Goal: Entertainment & Leisure: Browse casually

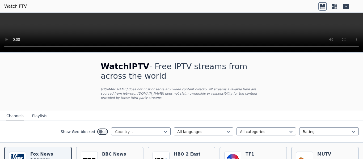
click at [333, 6] on icon at bounding box center [332, 6] width 2 height 5
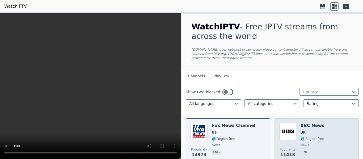
click at [303, 131] on span "UK" at bounding box center [312, 133] width 24 height 4
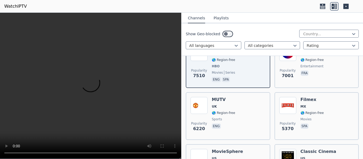
scroll to position [133, 0]
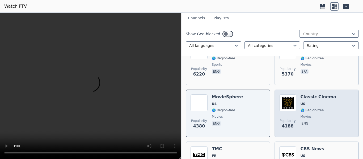
scroll to position [212, 0]
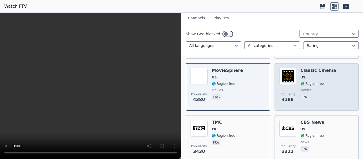
click at [333, 93] on div "Popularity 4188 Classic Cinema US 🌎 Region-free movies eng" at bounding box center [316, 87] width 75 height 38
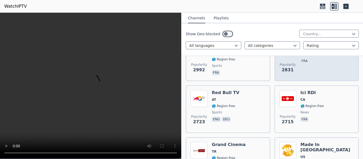
scroll to position [425, 0]
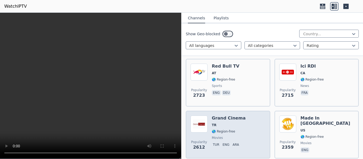
click at [249, 116] on div "Popularity 2612 Grand Cinema TR 🌎 Region-free movies tur eng ara" at bounding box center [227, 135] width 75 height 38
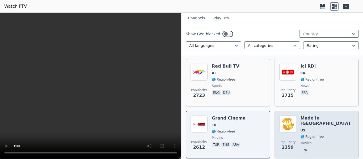
click at [297, 117] on div "Popularity 2359 Made In [GEOGRAPHIC_DATA] [GEOGRAPHIC_DATA] 🌎 Region-free movie…" at bounding box center [316, 135] width 75 height 38
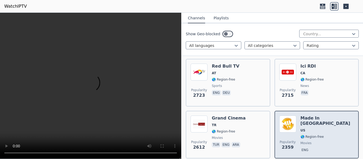
scroll to position [451, 0]
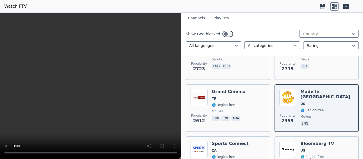
click at [183, 53] on div "Show Geo-blocked Country... All languages All categories Rating" at bounding box center [271, 39] width 181 height 33
click at [347, 7] on icon at bounding box center [345, 6] width 5 height 5
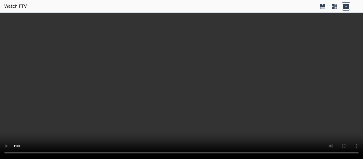
click at [332, 7] on icon at bounding box center [334, 6] width 8 height 8
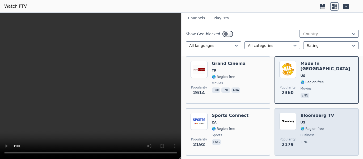
scroll to position [531, 0]
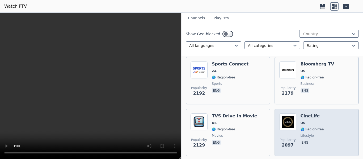
click at [324, 117] on div "Popularity 2097 CineLife US 🌎 Region-free lifestyle eng" at bounding box center [316, 133] width 75 height 38
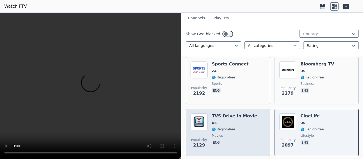
scroll to position [584, 0]
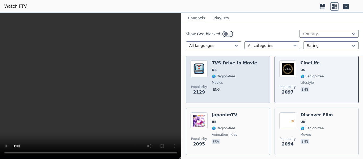
click at [257, 76] on div "Popularity 2129 TVS Drive In Movie US 🌎 Region-free movies eng" at bounding box center [227, 80] width 75 height 38
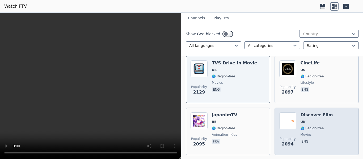
click at [323, 126] on span "🌎 Region-free" at bounding box center [316, 128] width 32 height 4
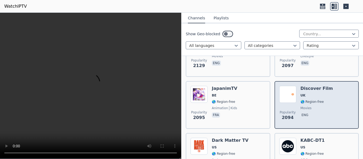
scroll to position [637, 0]
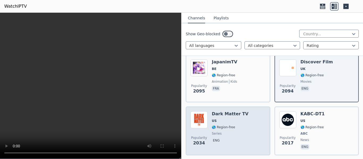
click at [255, 129] on div "Popularity 2034 Dark Matter TV US 🌎 Region-free series eng" at bounding box center [227, 131] width 75 height 39
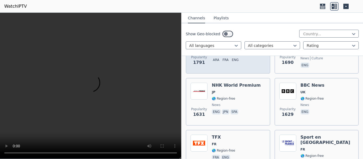
scroll to position [797, 0]
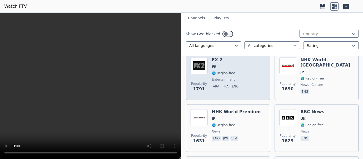
click at [256, 72] on div "Popularity 1791 FX 2 FR 🌎 Region-free entertainment ara fra eng" at bounding box center [227, 76] width 75 height 38
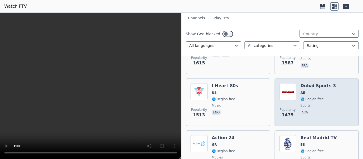
scroll to position [930, 0]
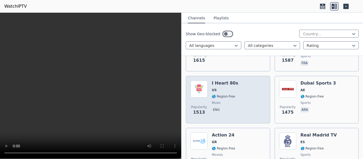
click at [252, 102] on div "Popularity 1513 I Heart 80s US 🌎 Region-free music eng" at bounding box center [227, 100] width 75 height 38
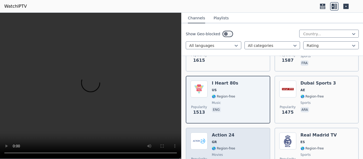
scroll to position [956, 0]
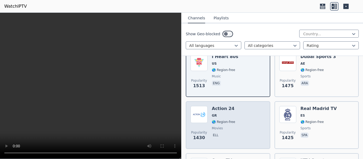
click at [250, 113] on div "Popularity 1430 Action 24 GR 🌎 Region-free movies ell" at bounding box center [227, 125] width 75 height 38
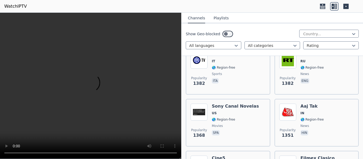
scroll to position [1115, 0]
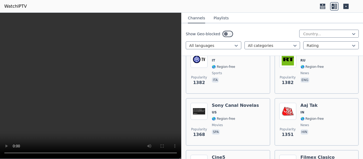
click at [250, 113] on div "Popularity 1368 Sony Canal Novelas US 🌎 Region-free movies spa" at bounding box center [227, 122] width 75 height 38
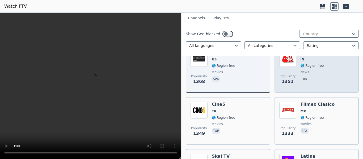
scroll to position [1195, 0]
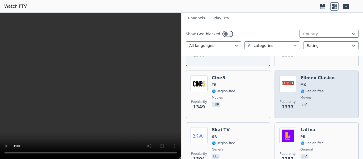
click at [301, 89] on span "🌎 Region-free" at bounding box center [311, 91] width 23 height 4
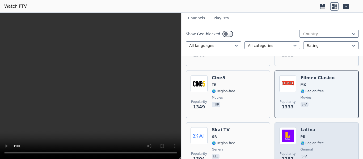
click at [345, 136] on div "Popularity 1287 Latina PE 🌎 Region-free general spa" at bounding box center [316, 146] width 75 height 38
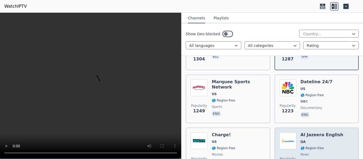
scroll to position [1328, 0]
